Goal: Information Seeking & Learning: Find specific fact

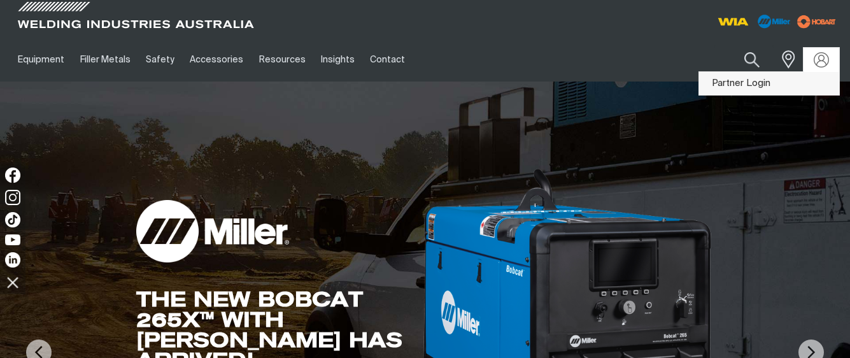
click at [763, 82] on link "Partner Login" at bounding box center [769, 84] width 140 height 24
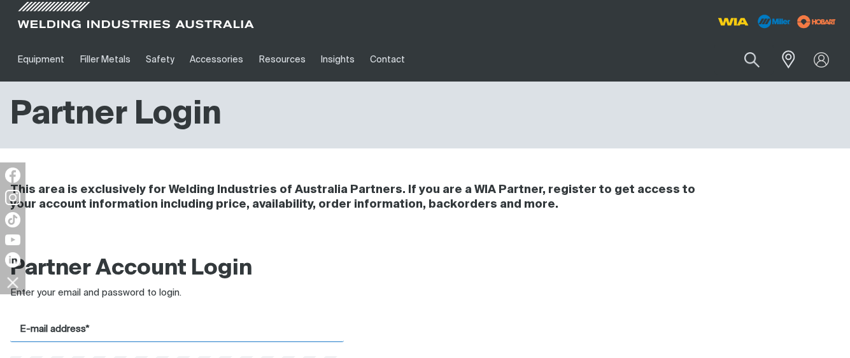
type input "moanat@stankegroup.com.au"
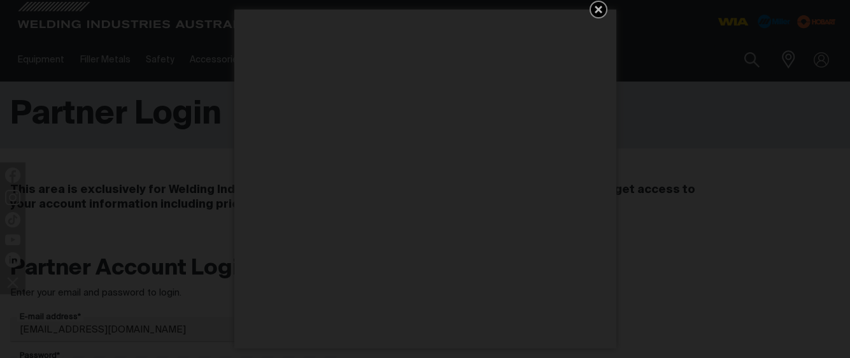
click at [599, 10] on icon "Get 5 WIA Welding Guides Free!" at bounding box center [598, 9] width 15 height 15
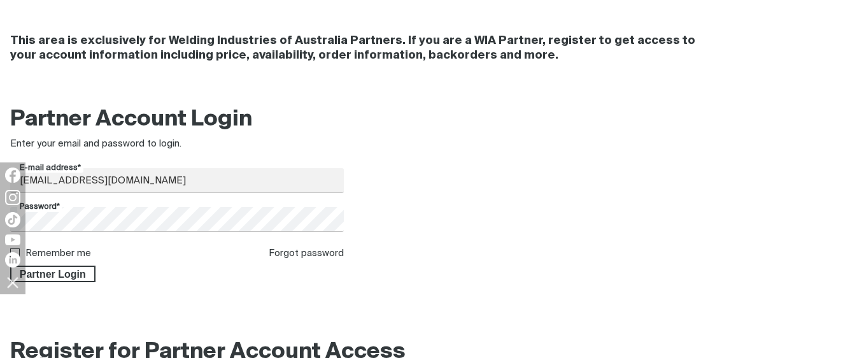
scroll to position [191, 0]
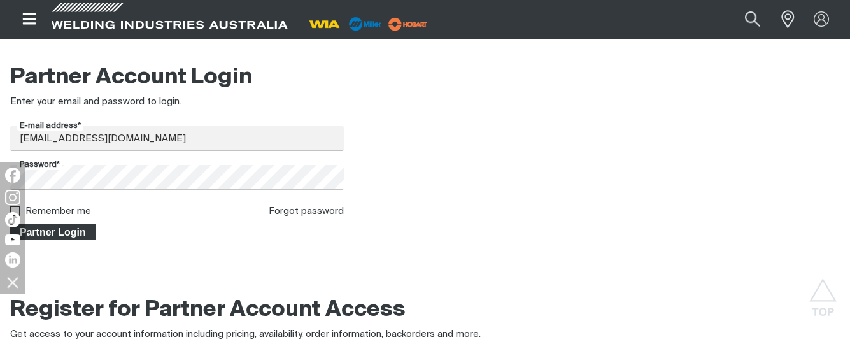
click at [48, 233] on span "Partner Login" at bounding box center [52, 231] width 83 height 17
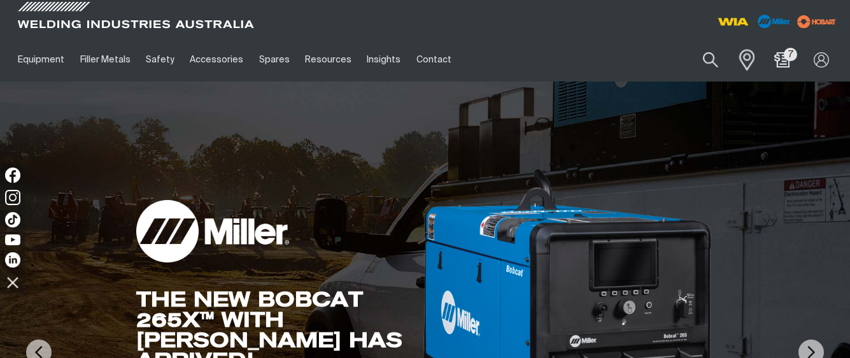
click at [739, 57] on span at bounding box center [743, 59] width 28 height 26
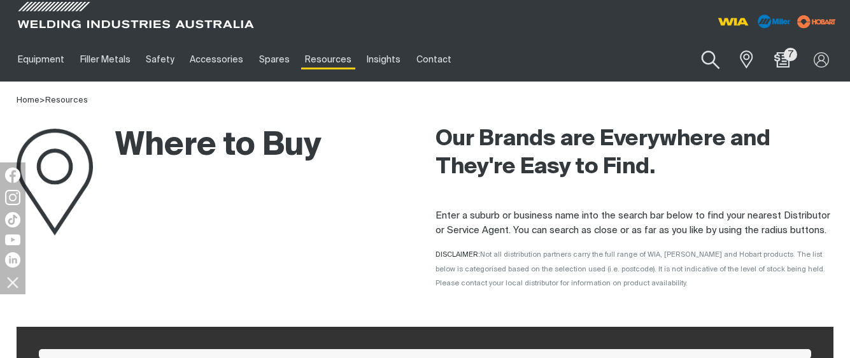
click at [709, 59] on button "Search products" at bounding box center [710, 60] width 52 height 36
click at [707, 59] on button "Search products" at bounding box center [710, 60] width 52 height 36
click at [713, 55] on button "Search products" at bounding box center [710, 60] width 52 height 36
click at [626, 59] on input "Search" at bounding box center [633, 59] width 196 height 29
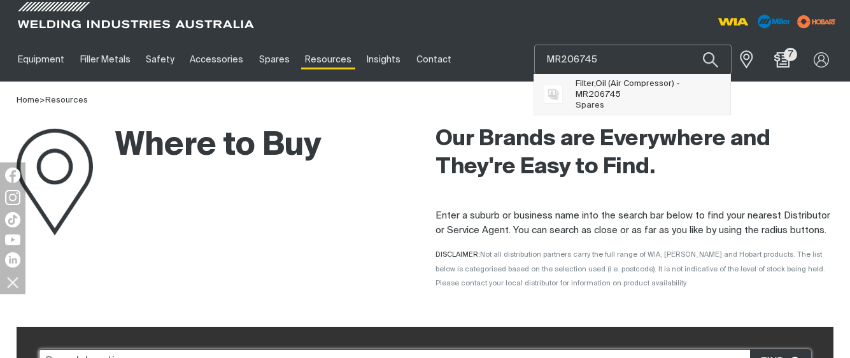
type input "MR206745"
click at [628, 81] on span "Filter,Oil (Air Compressor) - MR206745" at bounding box center [648, 89] width 146 height 22
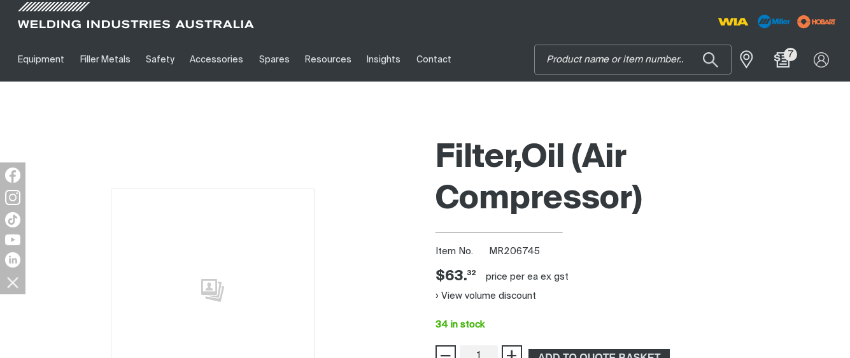
click at [655, 62] on input "Search" at bounding box center [633, 59] width 196 height 29
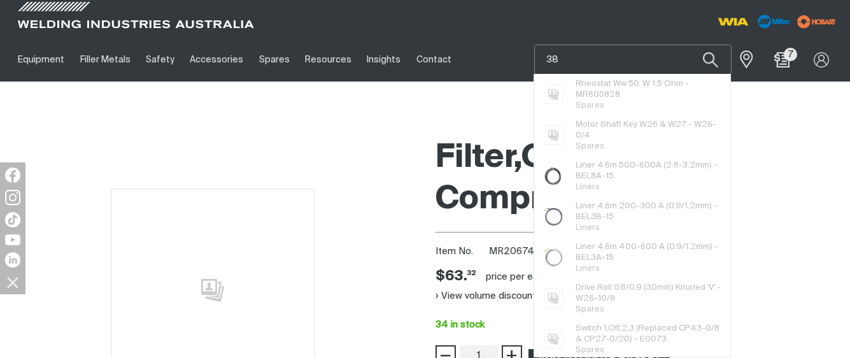
type input "3"
click at [545, 61] on input "276620" at bounding box center [633, 59] width 196 height 29
type input "mr276620"
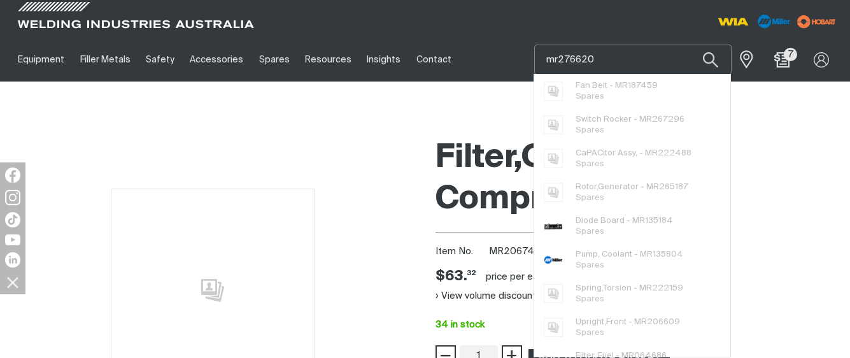
click at [605, 61] on input "mr276620" at bounding box center [633, 59] width 196 height 29
click at [605, 60] on input "mr276620" at bounding box center [633, 59] width 196 height 29
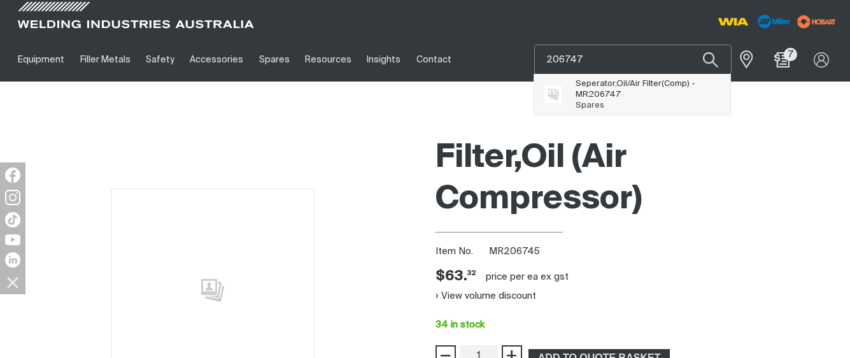
type input "206747"
click at [601, 87] on span "Seperator,Oil/Air Filter(Comp) - MR 206747" at bounding box center [648, 89] width 146 height 22
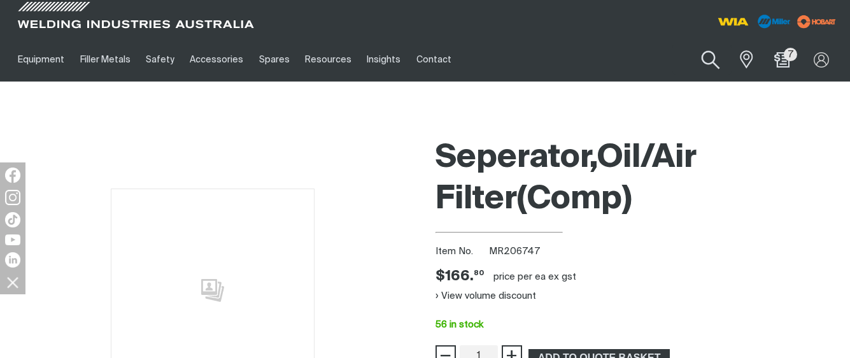
click at [706, 57] on button "Search products" at bounding box center [710, 60] width 52 height 36
click at [597, 62] on input "Search" at bounding box center [633, 59] width 196 height 29
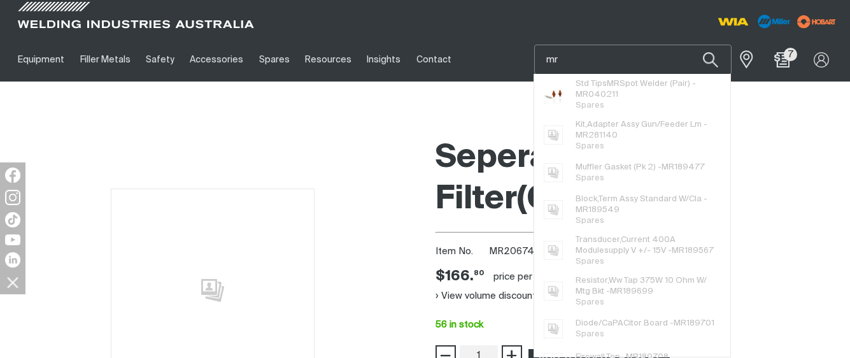
type input "m"
type input "38472999"
